Goal: Register for event/course

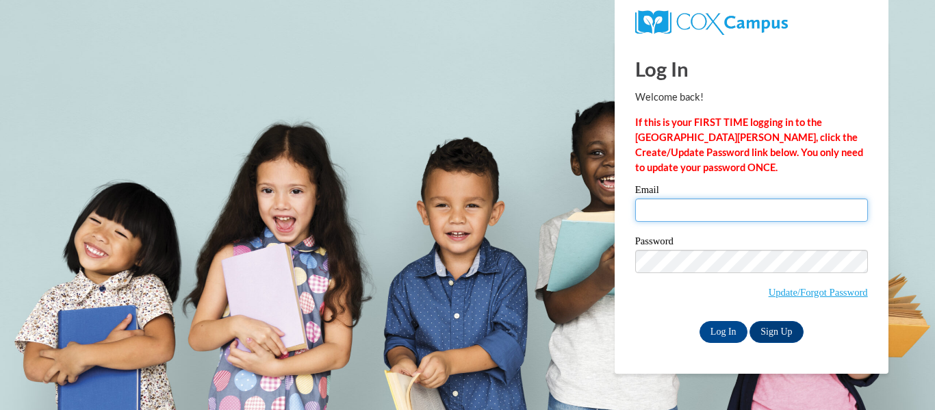
click at [666, 204] on input "Email" at bounding box center [751, 210] width 233 height 23
type input "egglea4057@ung.edu"
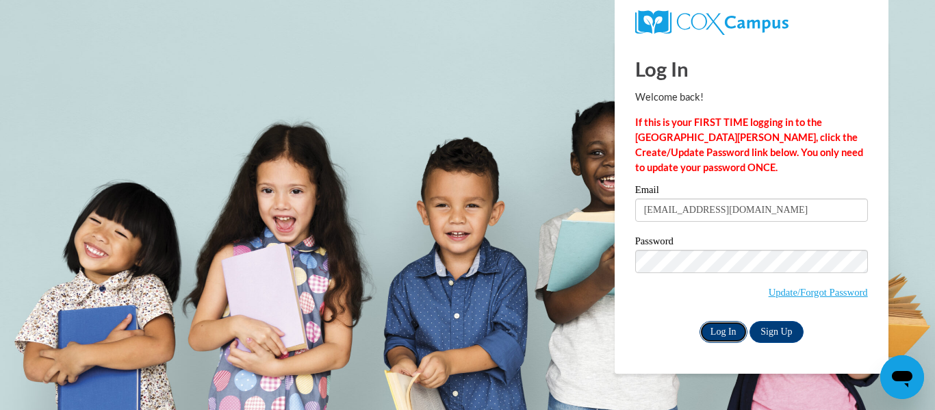
click at [731, 324] on input "Log In" at bounding box center [724, 332] width 48 height 22
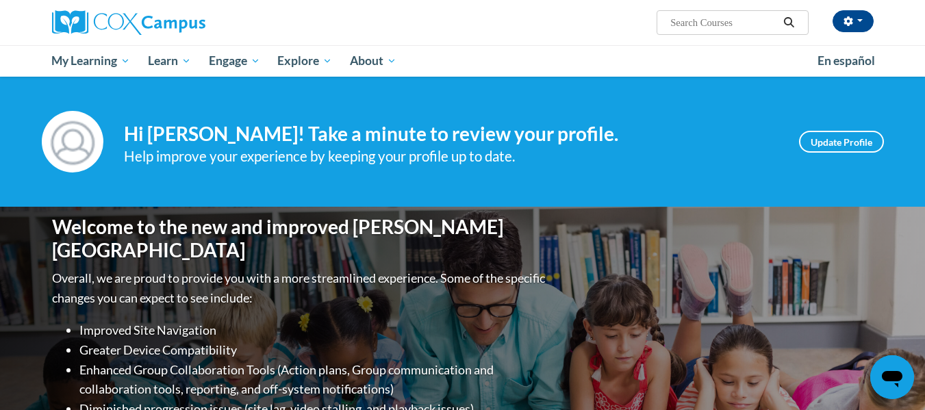
click at [735, 27] on input "Search..." at bounding box center [724, 22] width 110 height 16
type input "teaching reading"
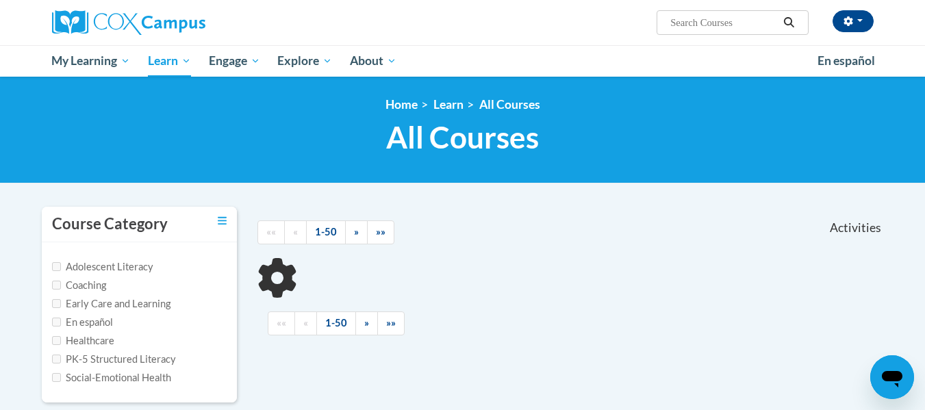
scroll to position [137, 0]
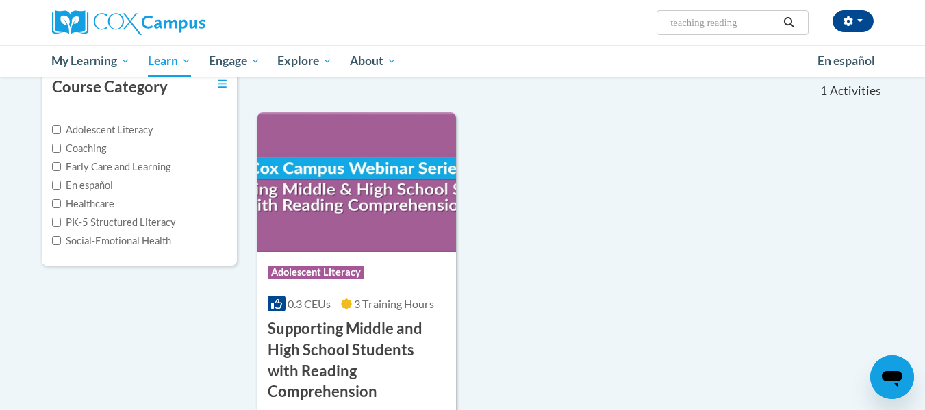
click at [740, 25] on input "teaching reading" at bounding box center [724, 22] width 110 height 16
type input "teaching writing"
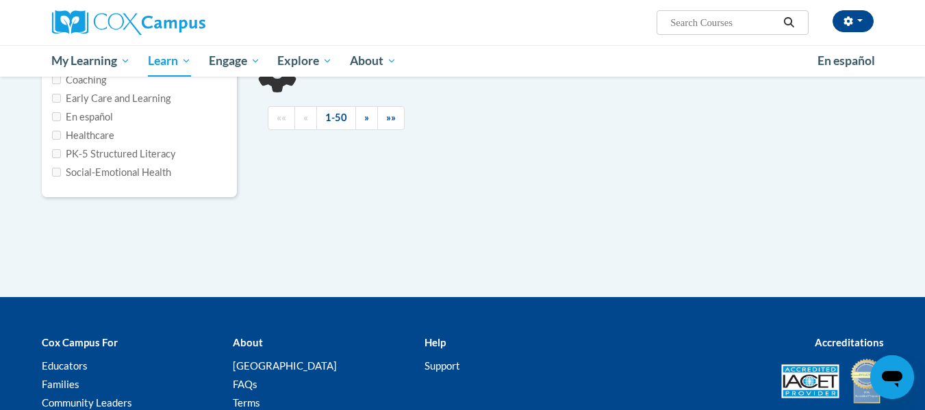
type input "teaching writing"
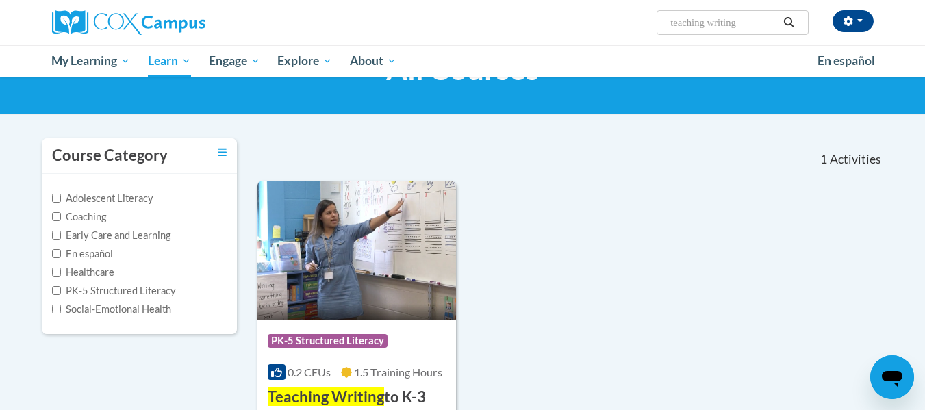
scroll to position [205, 0]
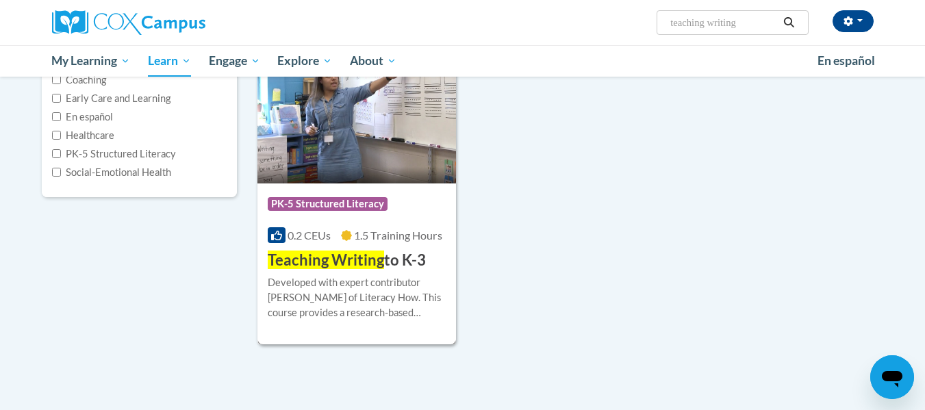
click at [387, 252] on h3 "Teaching Writing to K-3" at bounding box center [347, 260] width 158 height 21
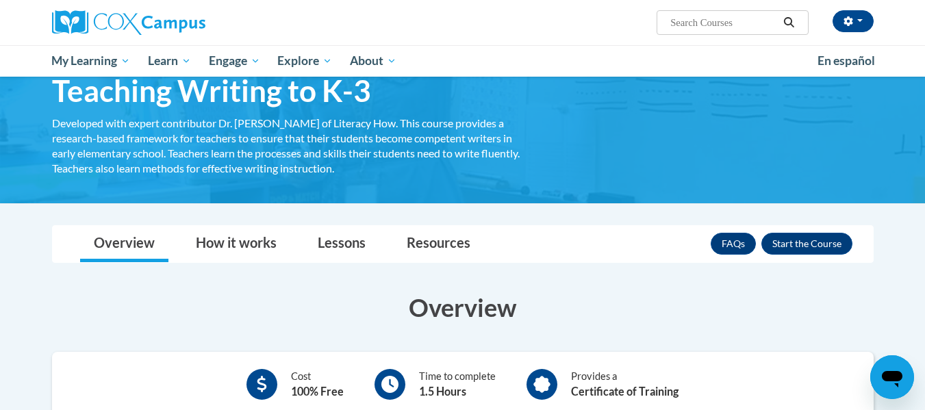
scroll to position [205, 0]
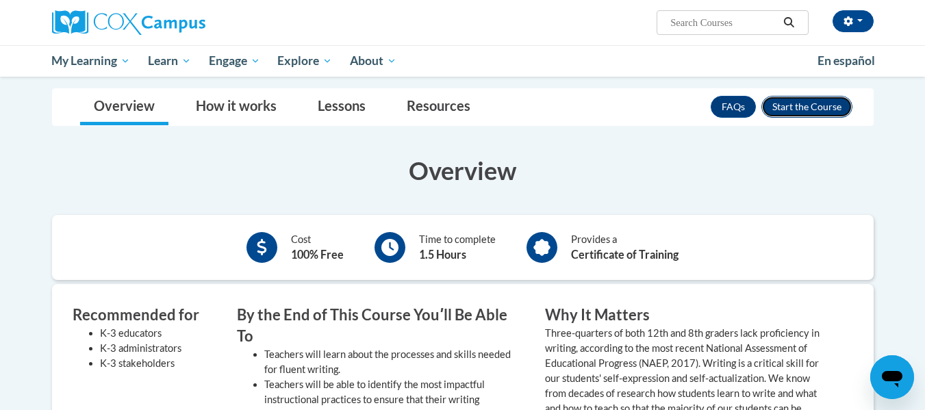
click at [788, 110] on button "Enroll" at bounding box center [806, 107] width 91 height 22
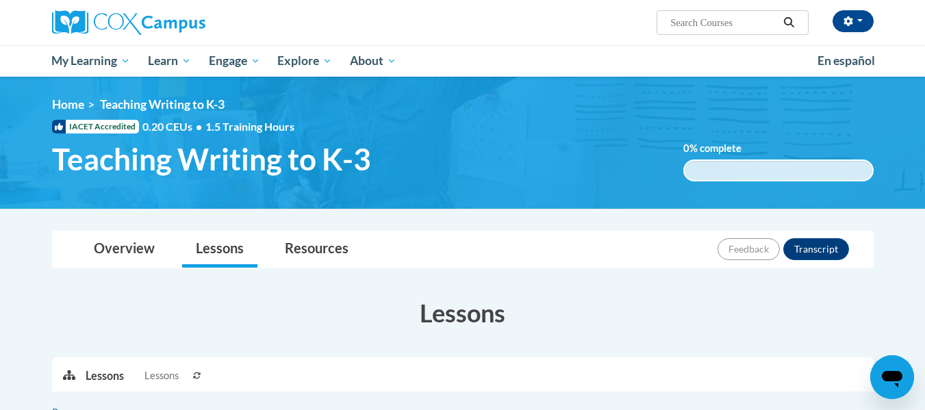
scroll to position [205, 0]
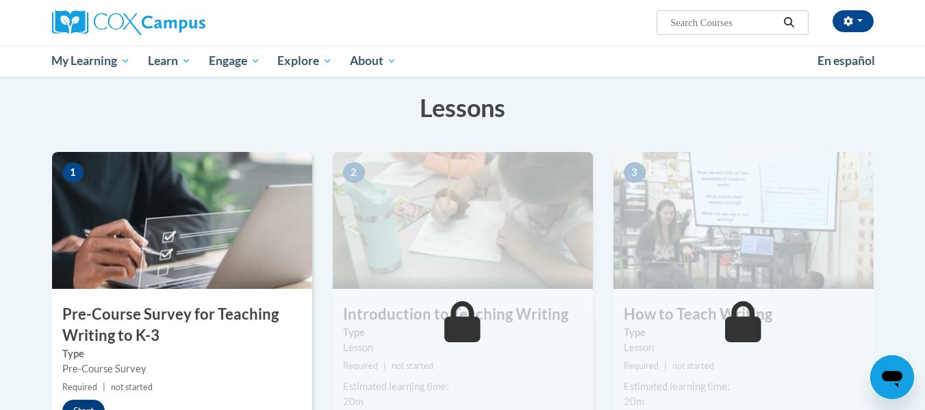
click at [155, 283] on img at bounding box center [182, 220] width 260 height 137
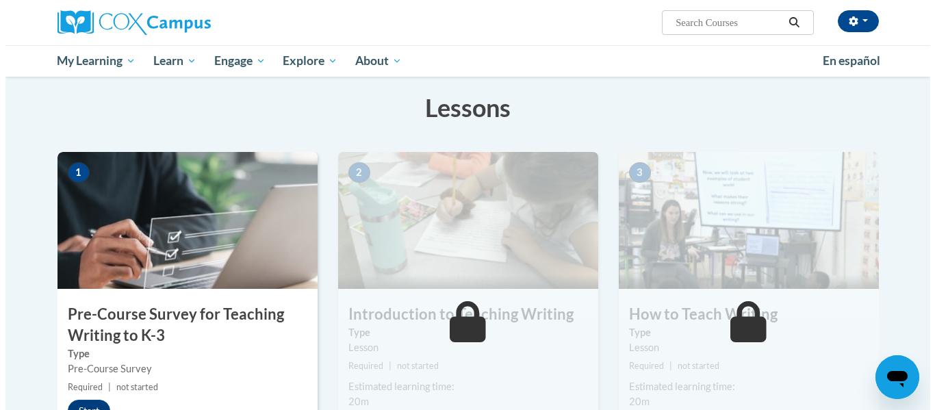
scroll to position [342, 0]
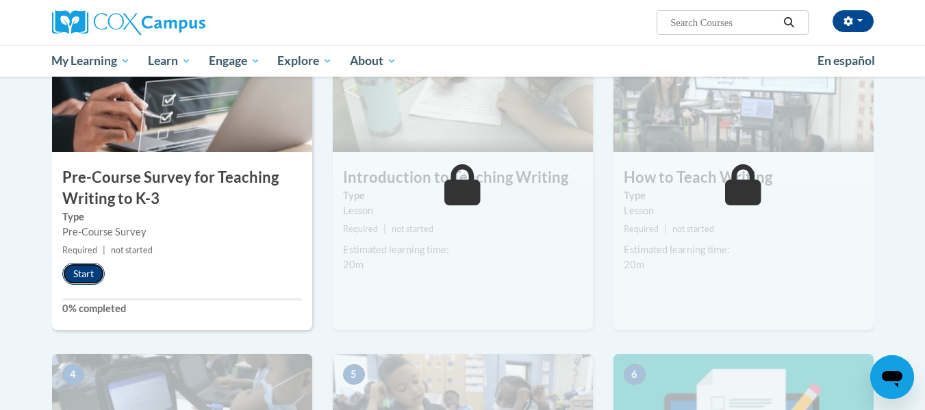
click at [92, 274] on button "Start" at bounding box center [83, 274] width 42 height 22
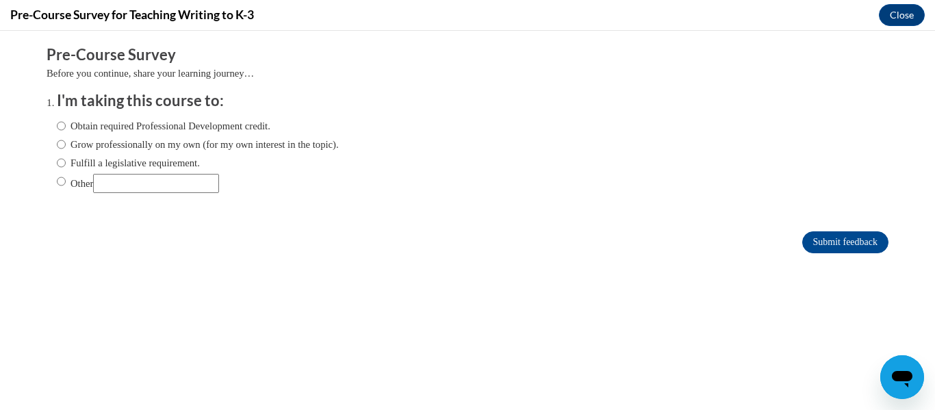
scroll to position [0, 0]
click at [106, 130] on label "Obtain required Professional Development credit." at bounding box center [164, 125] width 214 height 15
click at [66, 130] on input "Obtain required Professional Development credit." at bounding box center [61, 125] width 9 height 15
radio input "true"
click at [860, 242] on input "Submit feedback" at bounding box center [845, 242] width 86 height 22
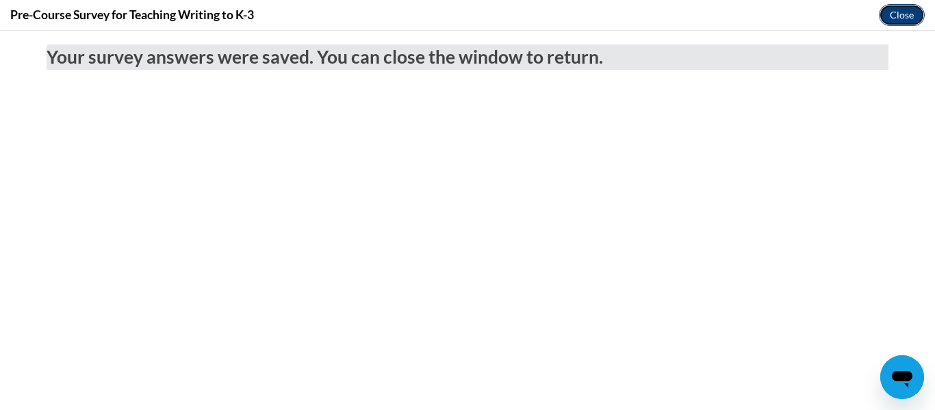
click at [904, 14] on button "Close" at bounding box center [902, 15] width 46 height 22
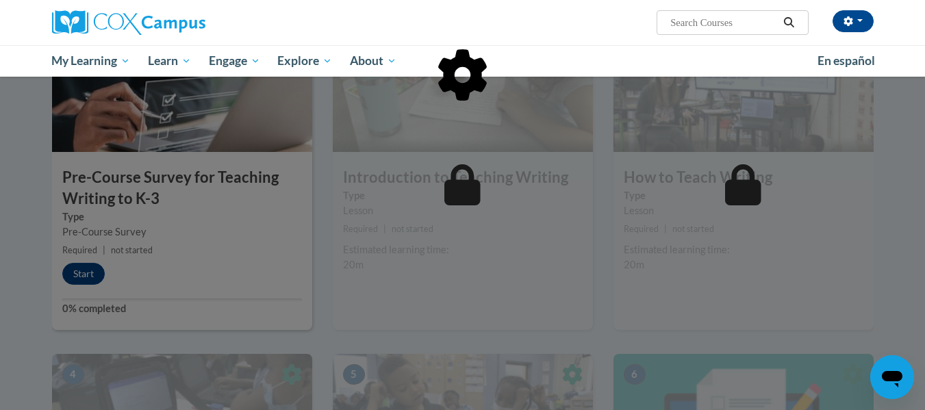
click at [181, 246] on div at bounding box center [462, 145] width 821 height 260
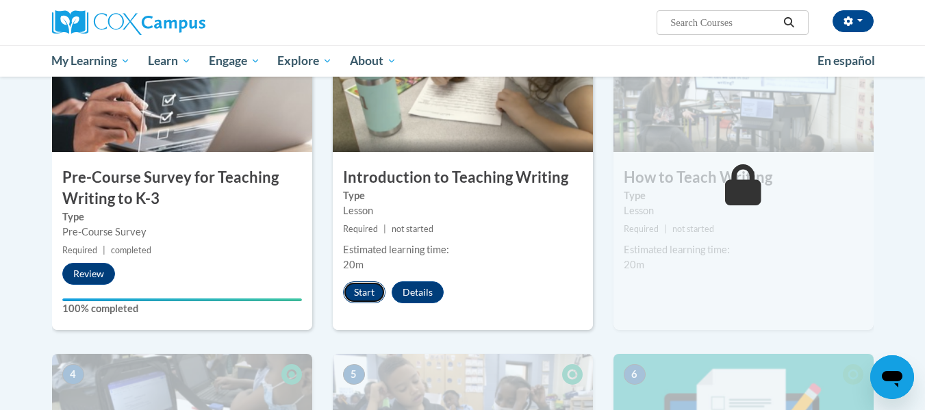
click at [378, 285] on button "Start" at bounding box center [364, 292] width 42 height 22
